Goal: Check status

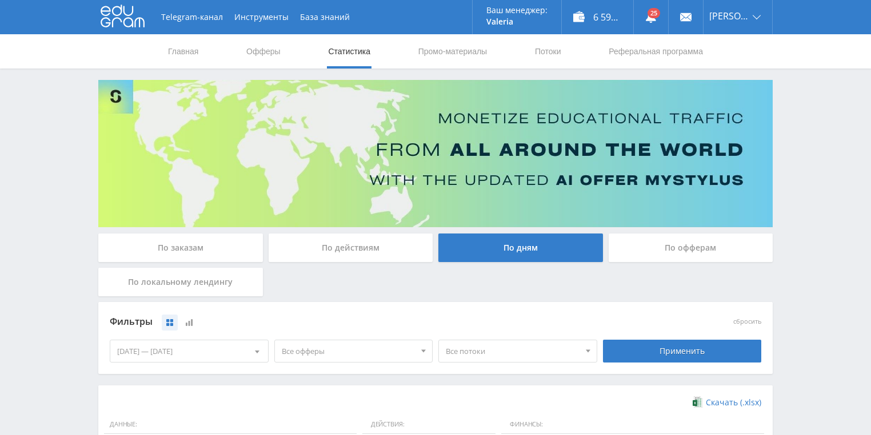
scroll to position [274, 0]
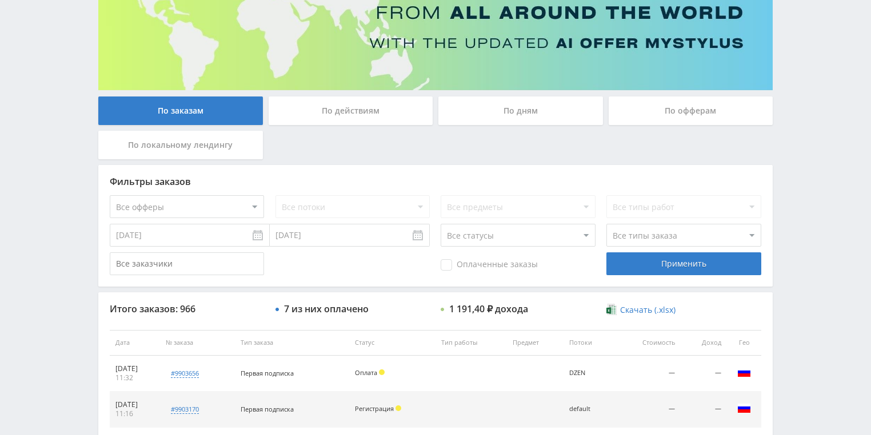
click at [345, 117] on div "По действиям" at bounding box center [351, 111] width 165 height 29
click at [0, 0] on input "По действиям" at bounding box center [0, 0] width 0 height 0
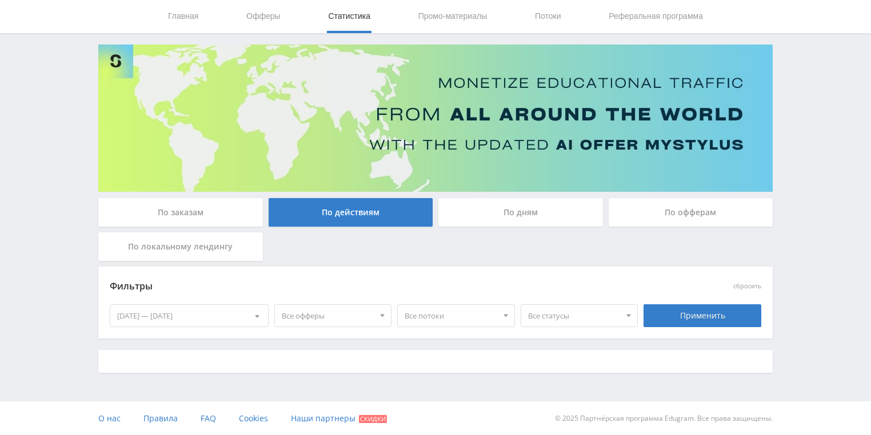
scroll to position [137, 0]
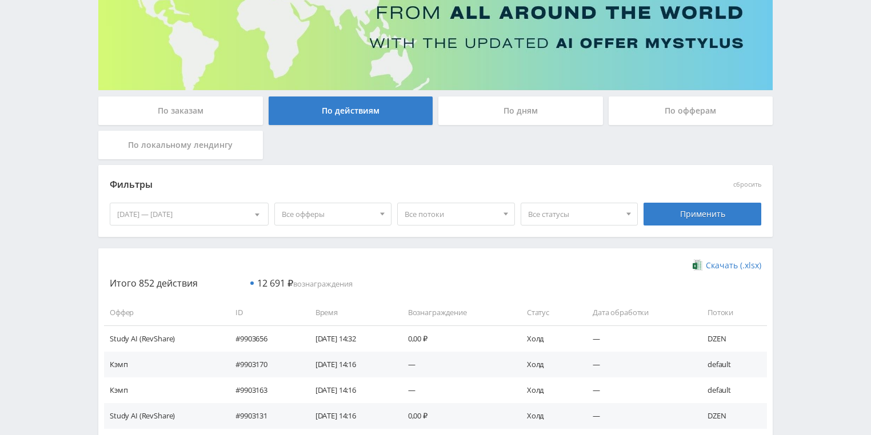
click at [483, 107] on div "По дням" at bounding box center [520, 111] width 165 height 29
click at [0, 0] on input "По дням" at bounding box center [0, 0] width 0 height 0
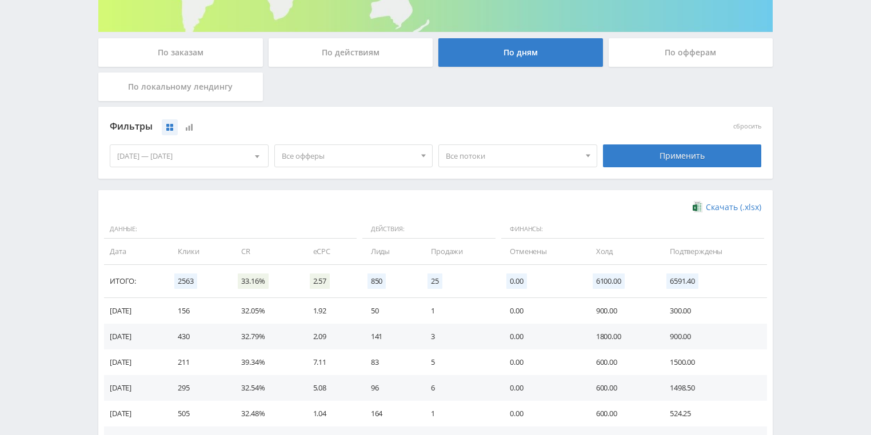
scroll to position [274, 0]
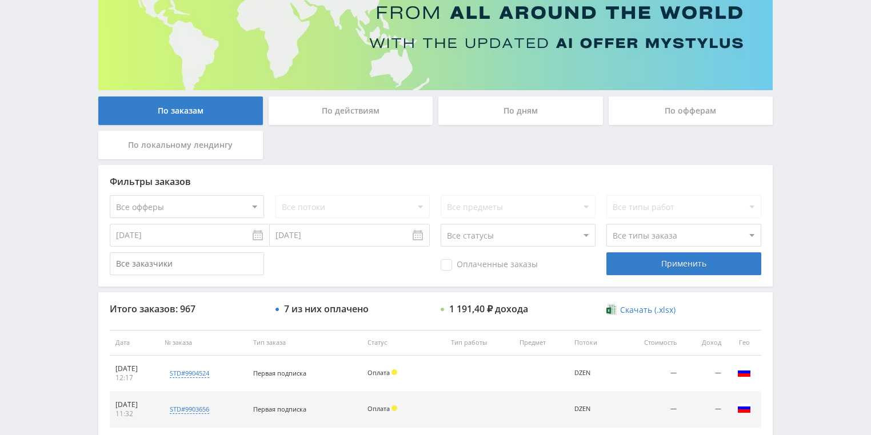
drag, startPoint x: 322, startPoint y: 111, endPoint x: 342, endPoint y: 131, distance: 27.9
click at [323, 111] on div "По действиям" at bounding box center [351, 111] width 165 height 29
click at [0, 0] on input "По действиям" at bounding box center [0, 0] width 0 height 0
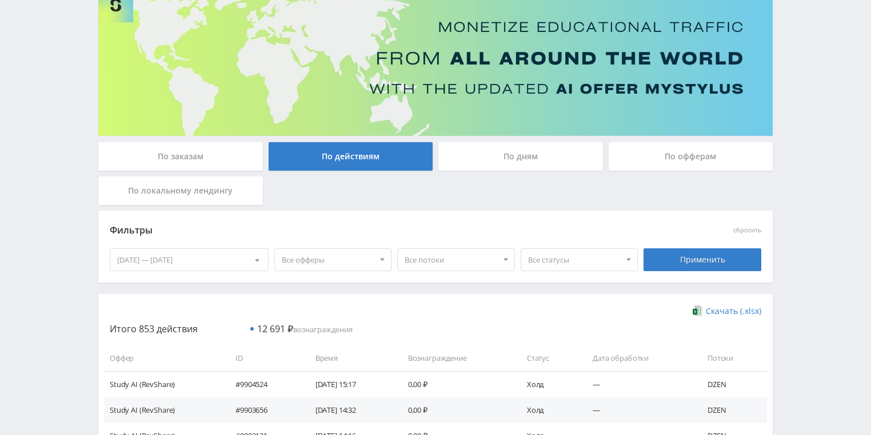
click at [493, 158] on div "По дням" at bounding box center [520, 156] width 165 height 29
click at [0, 0] on input "По дням" at bounding box center [0, 0] width 0 height 0
